Goal: Information Seeking & Learning: Learn about a topic

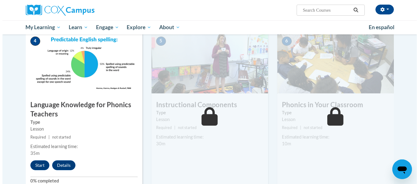
scroll to position [289, 0]
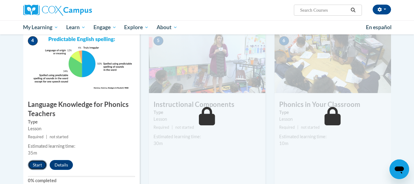
click at [33, 165] on button "Start" at bounding box center [37, 165] width 19 height 10
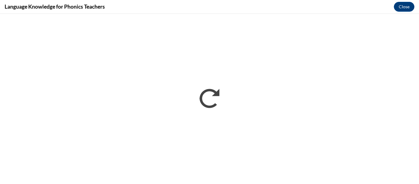
scroll to position [0, 0]
